Goal: Transaction & Acquisition: Purchase product/service

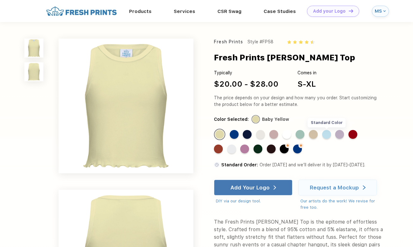
click at [328, 133] on div "Standard Color" at bounding box center [326, 134] width 9 height 9
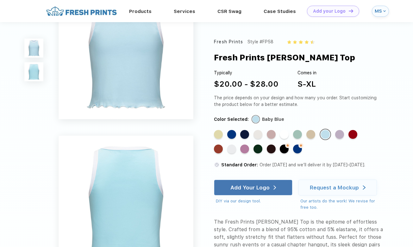
scroll to position [35, 0]
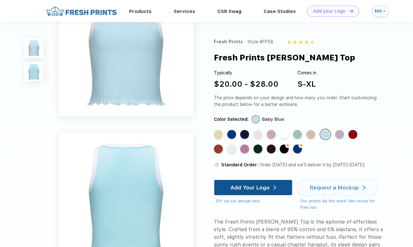
click at [242, 183] on div "Add Your Logo" at bounding box center [253, 187] width 46 height 15
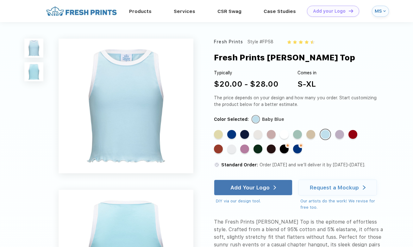
scroll to position [0, 0]
click at [338, 134] on div "Standard Color" at bounding box center [339, 134] width 9 height 9
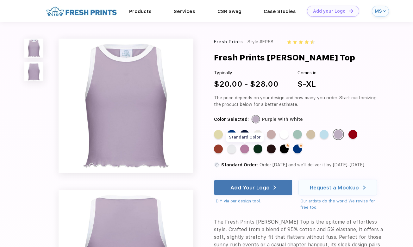
click at [245, 149] on div "Standard Color" at bounding box center [244, 148] width 9 height 9
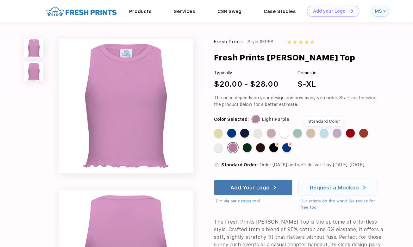
click at [323, 133] on div "Standard Color" at bounding box center [323, 133] width 9 height 9
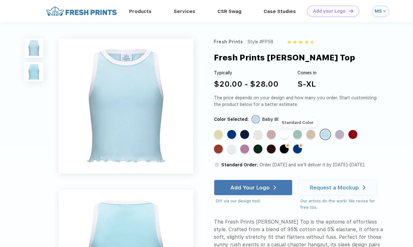
click at [295, 132] on div "Standard Color" at bounding box center [297, 134] width 9 height 9
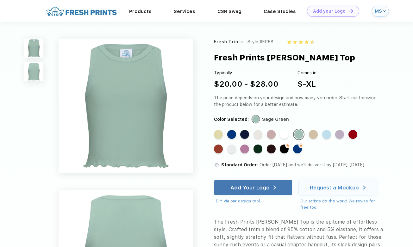
click at [331, 131] on div "Standard Color Standard Color Standard Color Standard Color Standard Color Stan…" at bounding box center [294, 143] width 160 height 29
click at [327, 133] on div "Standard Color" at bounding box center [326, 134] width 9 height 9
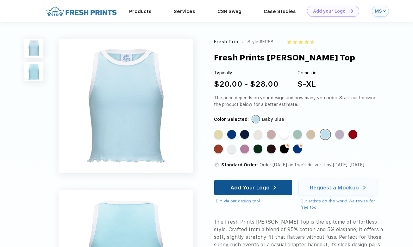
click at [240, 184] on div "Add Your Logo" at bounding box center [253, 187] width 46 height 15
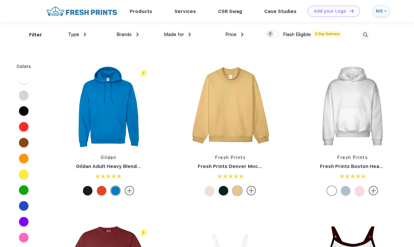
click at [77, 37] on span "Type" at bounding box center [73, 35] width 11 height 6
click at [77, 35] on span "Type" at bounding box center [73, 34] width 11 height 6
click at [86, 33] on div "Brands Most Popular Brands Moleskine Hydroflask Marine Layer S'well Vineyard Vi…" at bounding box center [112, 35] width 52 height 26
click at [82, 34] on div "Type" at bounding box center [77, 34] width 18 height 7
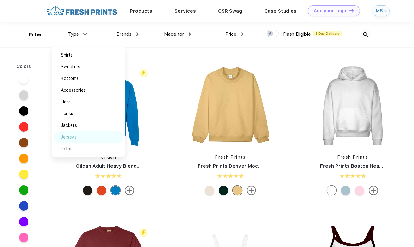
click at [72, 140] on div "Jerseys" at bounding box center [89, 137] width 70 height 12
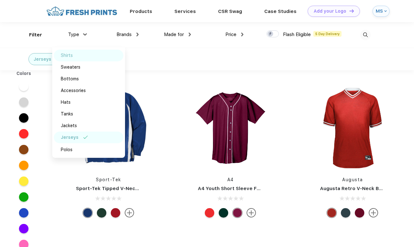
click at [74, 58] on div "Shirts" at bounding box center [89, 56] width 70 height 12
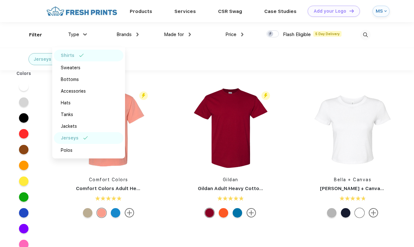
click at [82, 138] on div "Jerseys" at bounding box center [89, 138] width 70 height 12
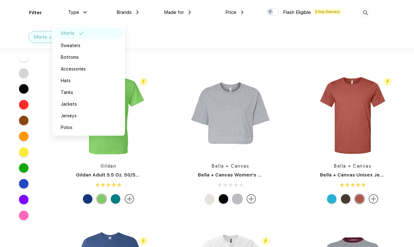
scroll to position [466, 0]
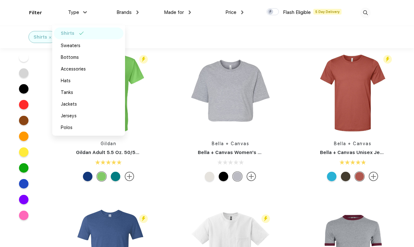
click at [250, 175] on img at bounding box center [250, 176] width 9 height 9
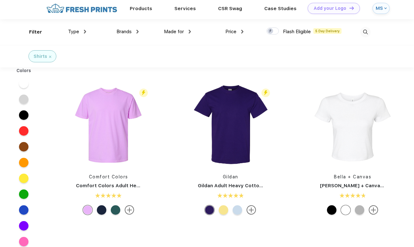
scroll to position [3, 0]
